Goal: Task Accomplishment & Management: Manage account settings

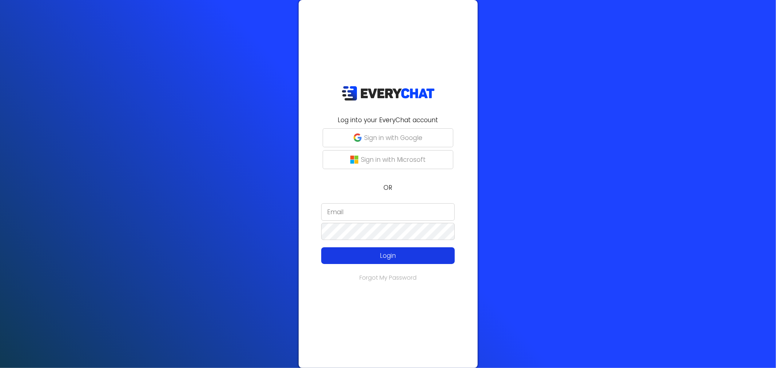
type input "[EMAIL_ADDRESS][DOMAIN_NAME]"
click at [383, 259] on p "Login" at bounding box center [388, 255] width 107 height 9
type input "[EMAIL_ADDRESS][DOMAIN_NAME]"
click at [373, 252] on p "Login" at bounding box center [388, 255] width 107 height 9
type input "[EMAIL_ADDRESS][DOMAIN_NAME]"
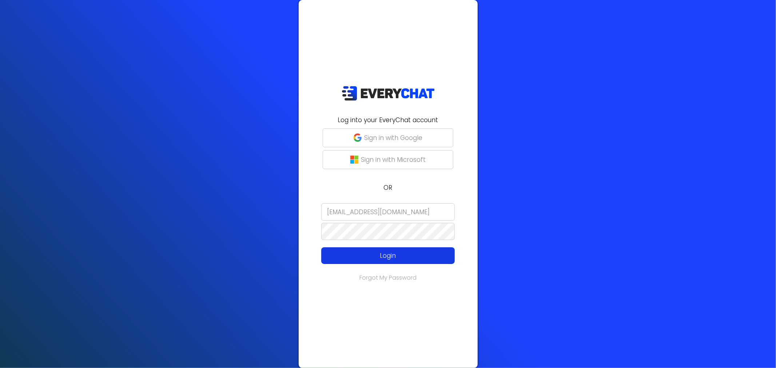
click at [389, 255] on p "Login" at bounding box center [388, 255] width 107 height 9
